Goal: Navigation & Orientation: Find specific page/section

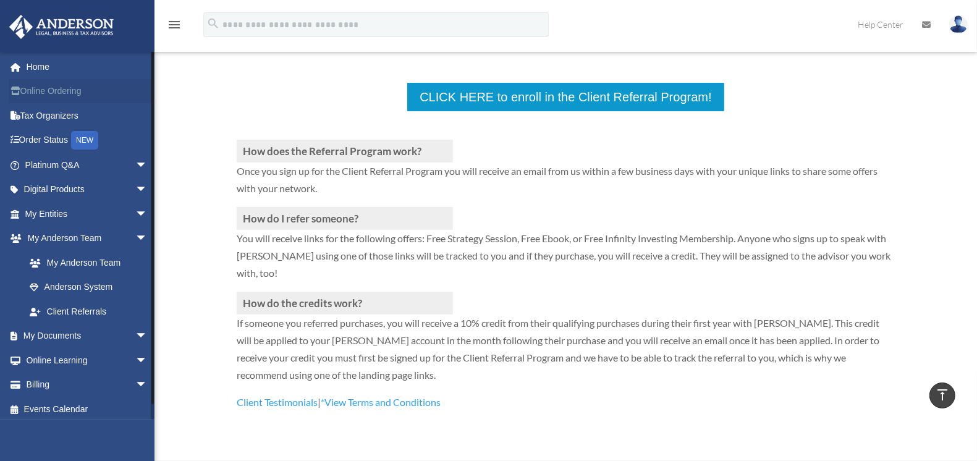
scroll to position [257, 0]
click at [38, 66] on link "Home" at bounding box center [88, 66] width 158 height 25
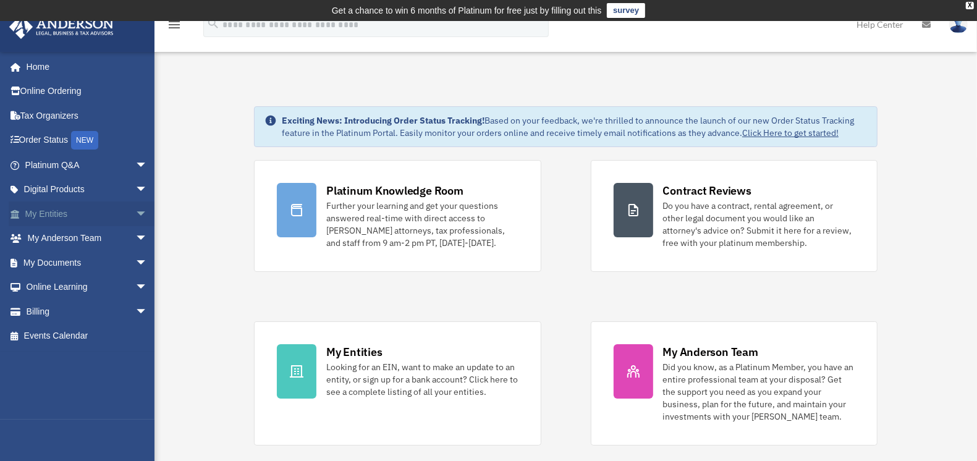
click at [135, 210] on span "arrow_drop_down" at bounding box center [147, 213] width 25 height 25
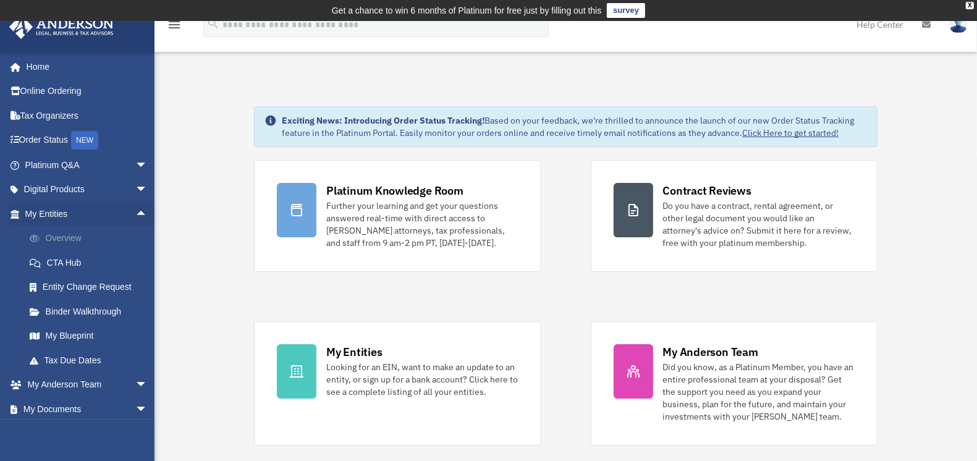
click at [62, 235] on link "Overview" at bounding box center [91, 238] width 149 height 25
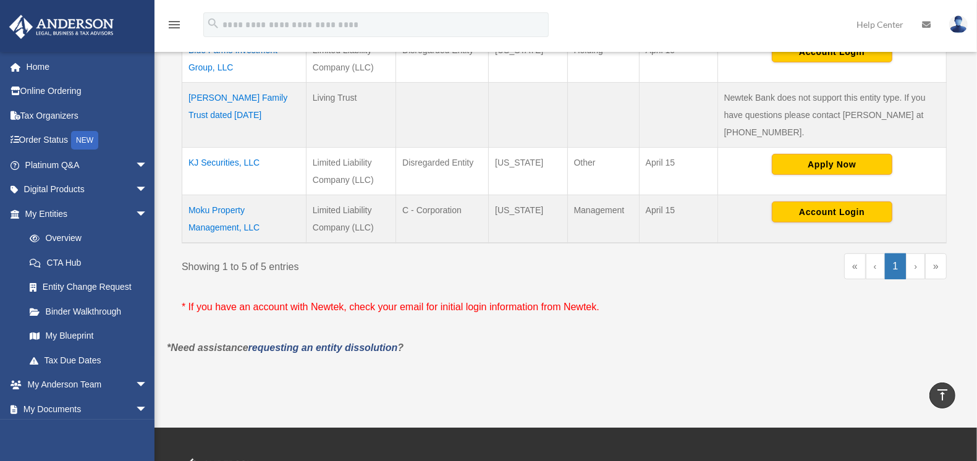
scroll to position [257, 0]
